Goal: Task Accomplishment & Management: Manage account settings

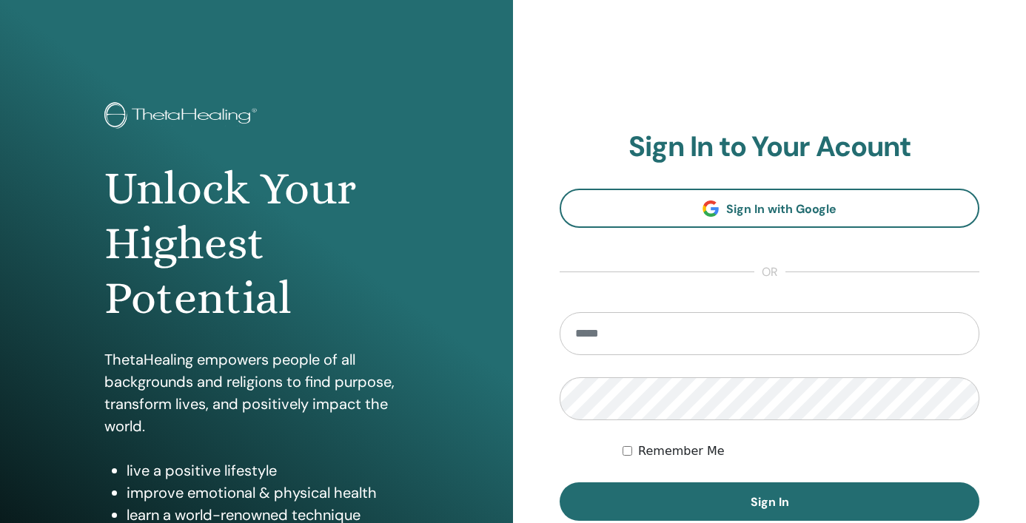
scroll to position [187, 0]
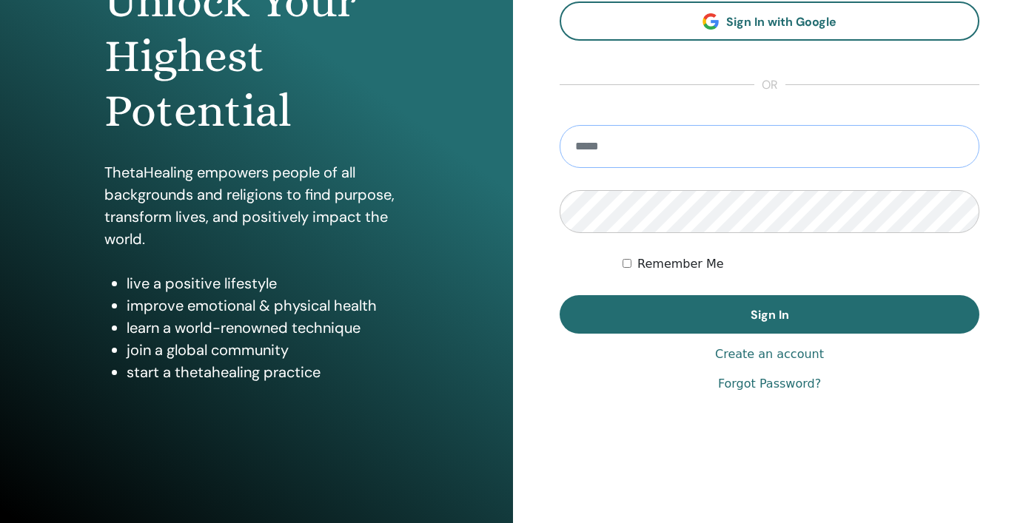
type input "**********"
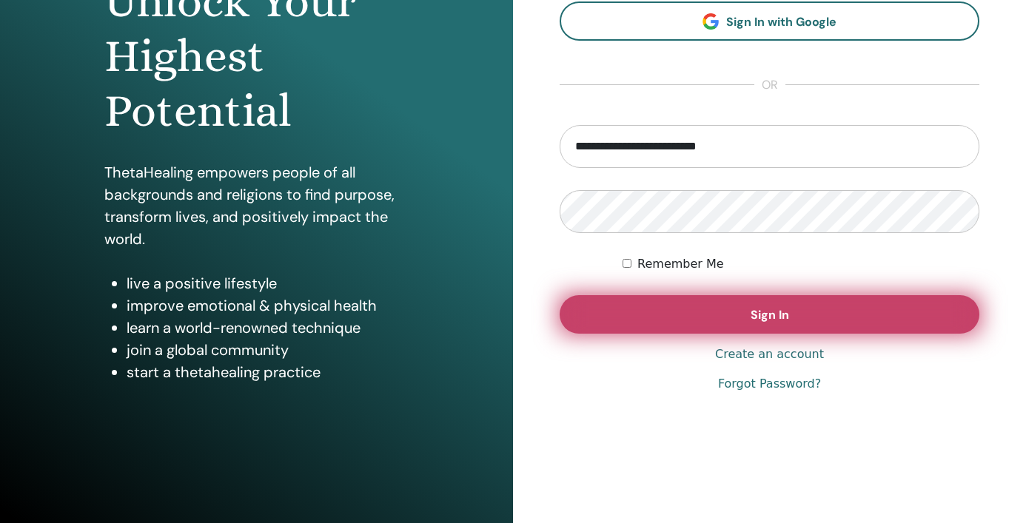
click at [755, 323] on button "Sign In" at bounding box center [770, 314] width 420 height 38
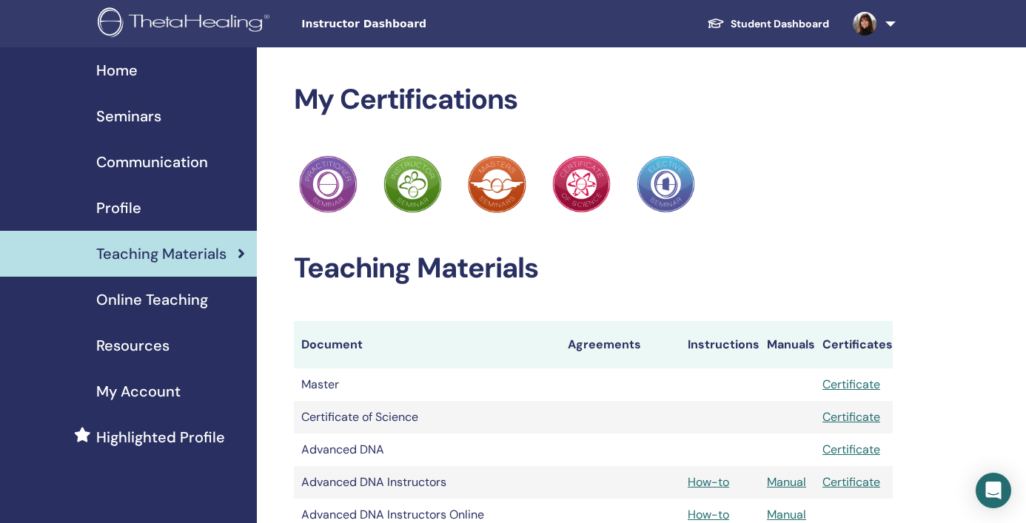
click at [142, 115] on span "Seminars" at bounding box center [128, 116] width 65 height 22
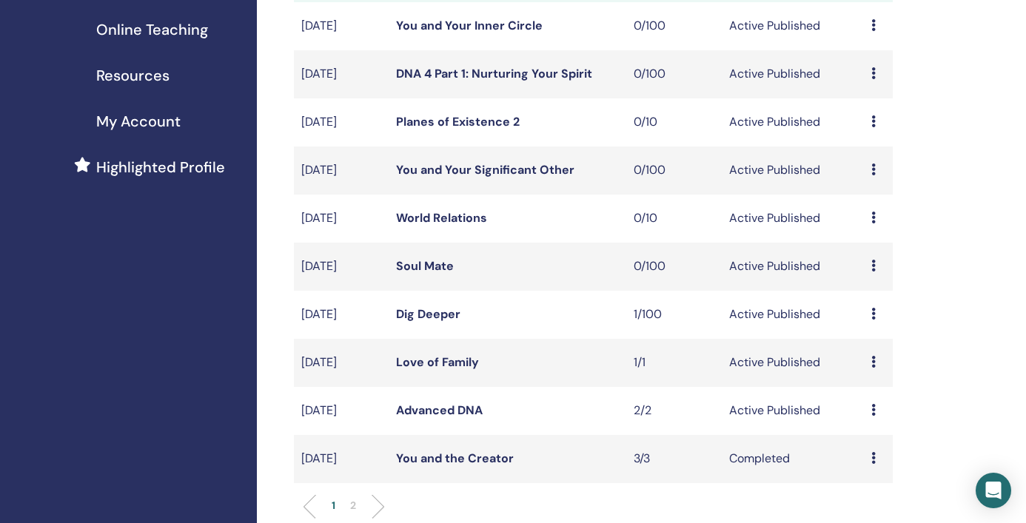
scroll to position [273, 0]
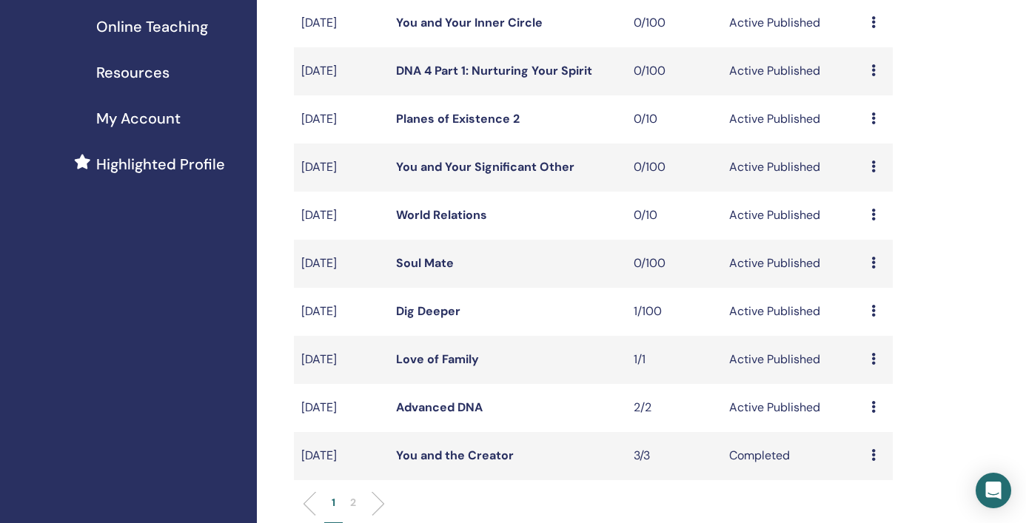
click at [452, 358] on link "Love of Family" at bounding box center [437, 360] width 83 height 16
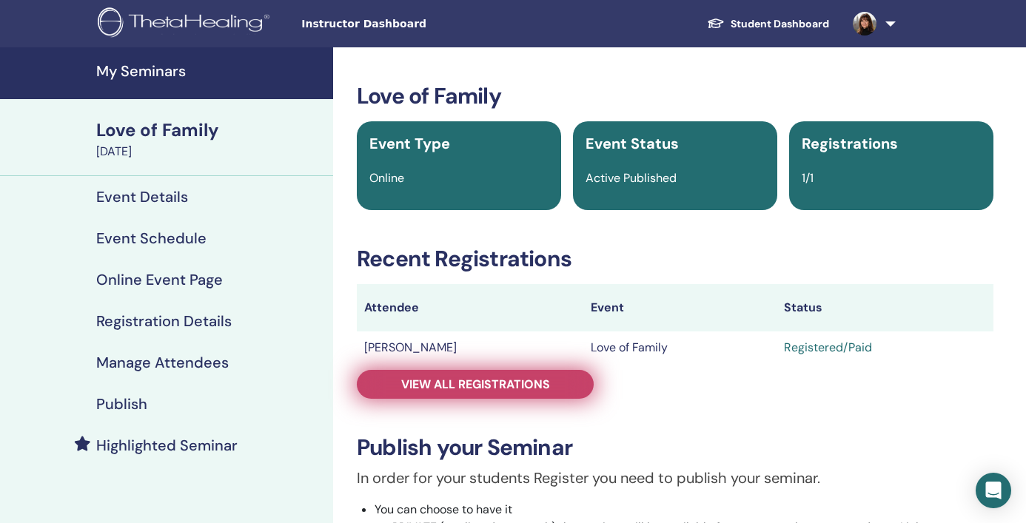
click at [479, 383] on span "View all registrations" at bounding box center [475, 385] width 149 height 16
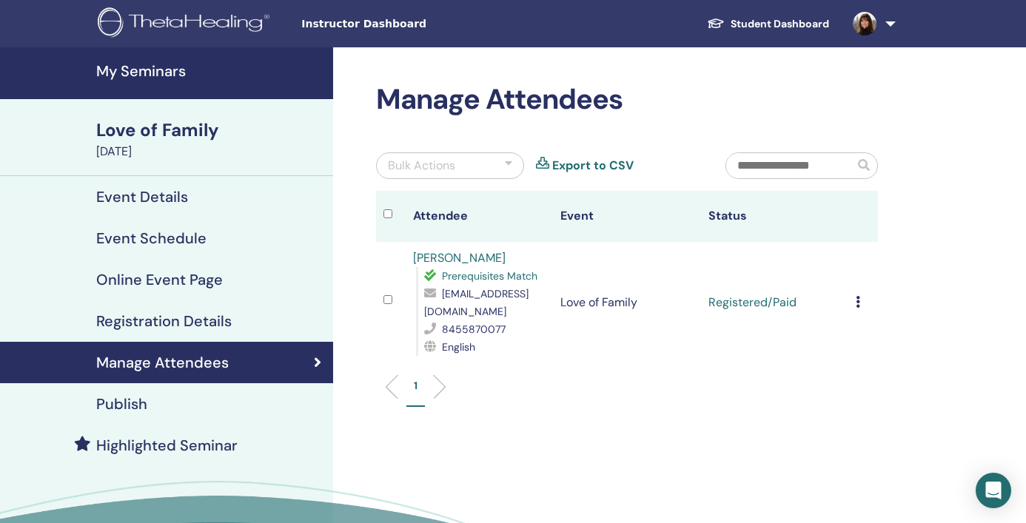
click at [856, 296] on icon at bounding box center [858, 302] width 4 height 12
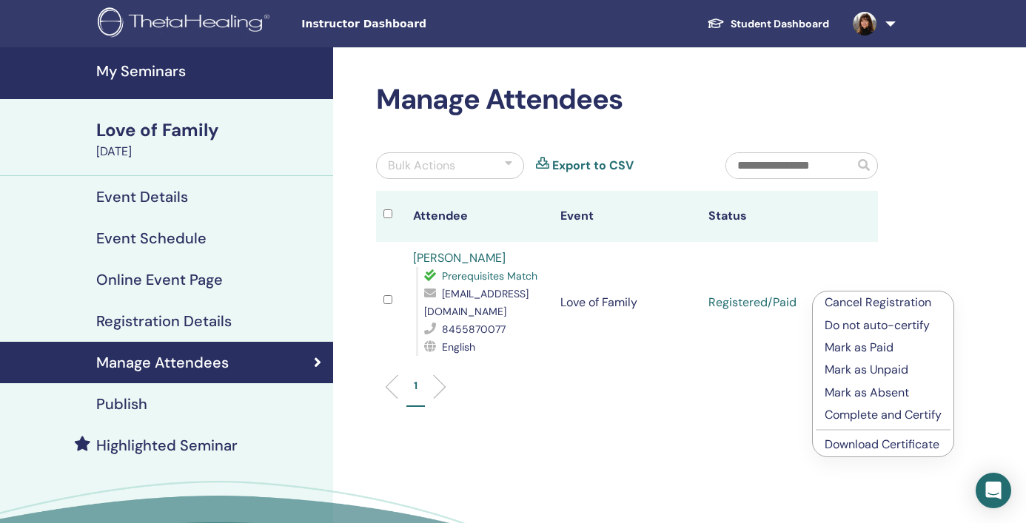
click at [912, 411] on p "Complete and Certify" at bounding box center [882, 415] width 117 height 18
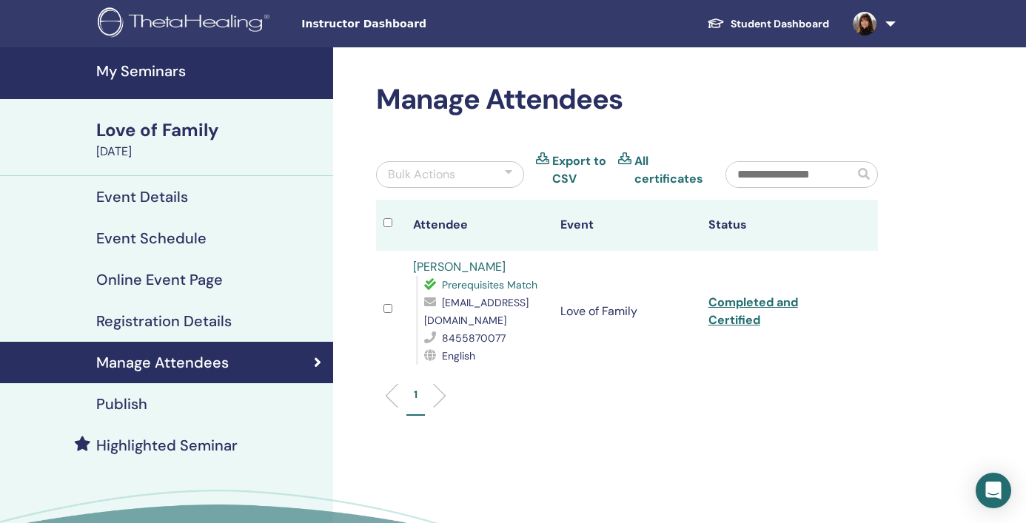
click at [159, 69] on h4 "My Seminars" at bounding box center [210, 71] width 228 height 18
